Goal: Book appointment/travel/reservation

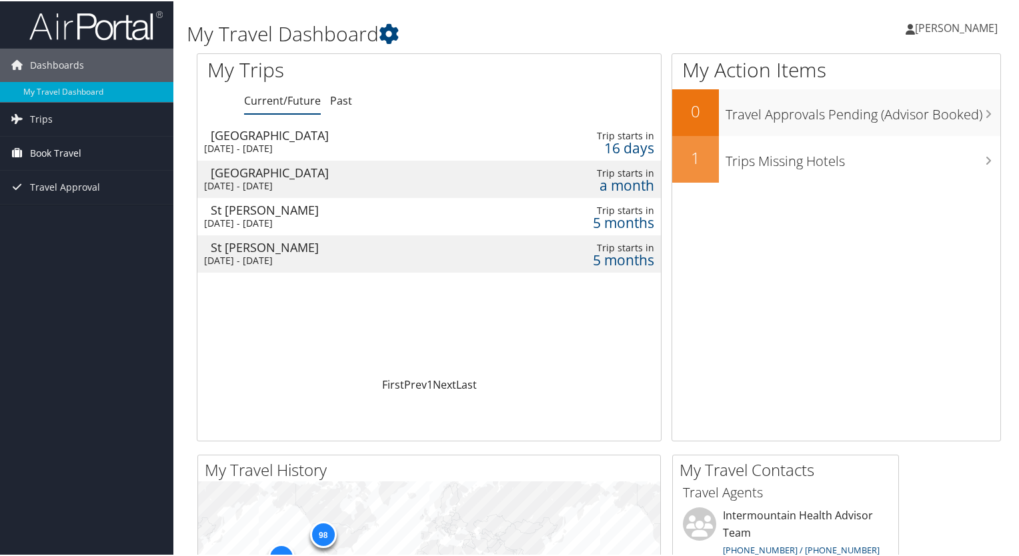
click at [95, 150] on link "Book Travel" at bounding box center [86, 151] width 173 height 33
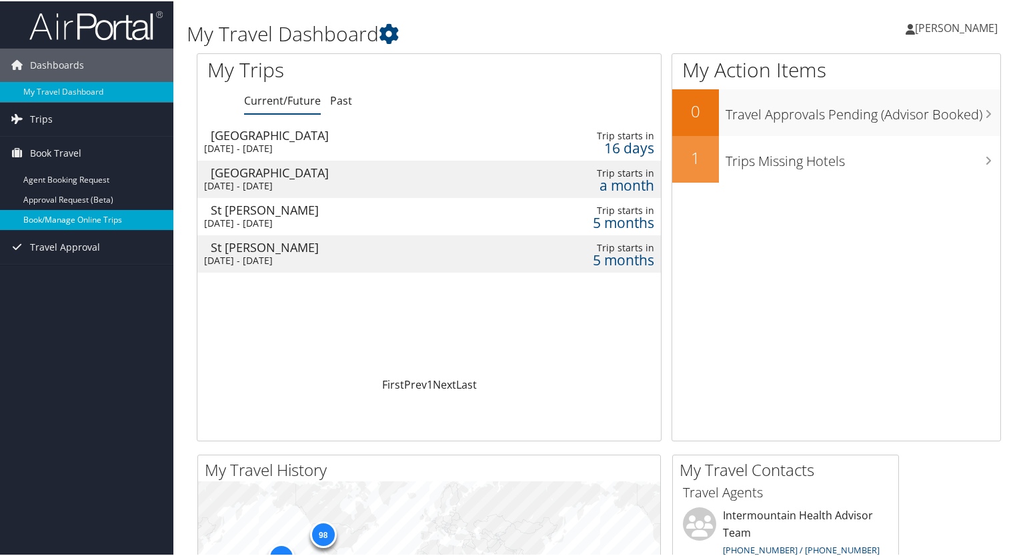
click at [96, 216] on link "Book/Manage Online Trips" at bounding box center [86, 219] width 173 height 20
